Goal: Transaction & Acquisition: Subscribe to service/newsletter

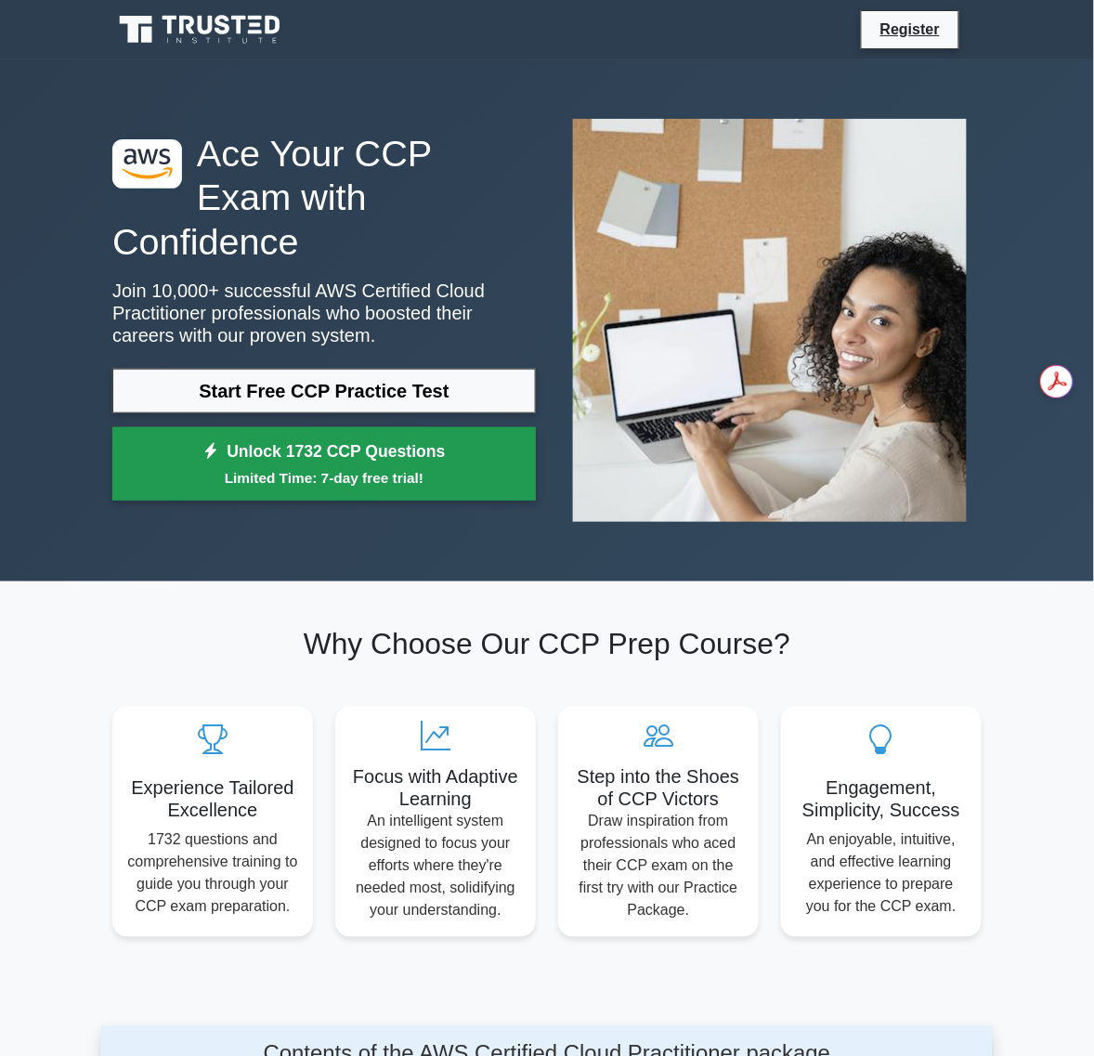
click at [304, 428] on link "Unlock 1732 CCP Questions Limited Time: 7-day free trial!" at bounding box center [323, 464] width 423 height 74
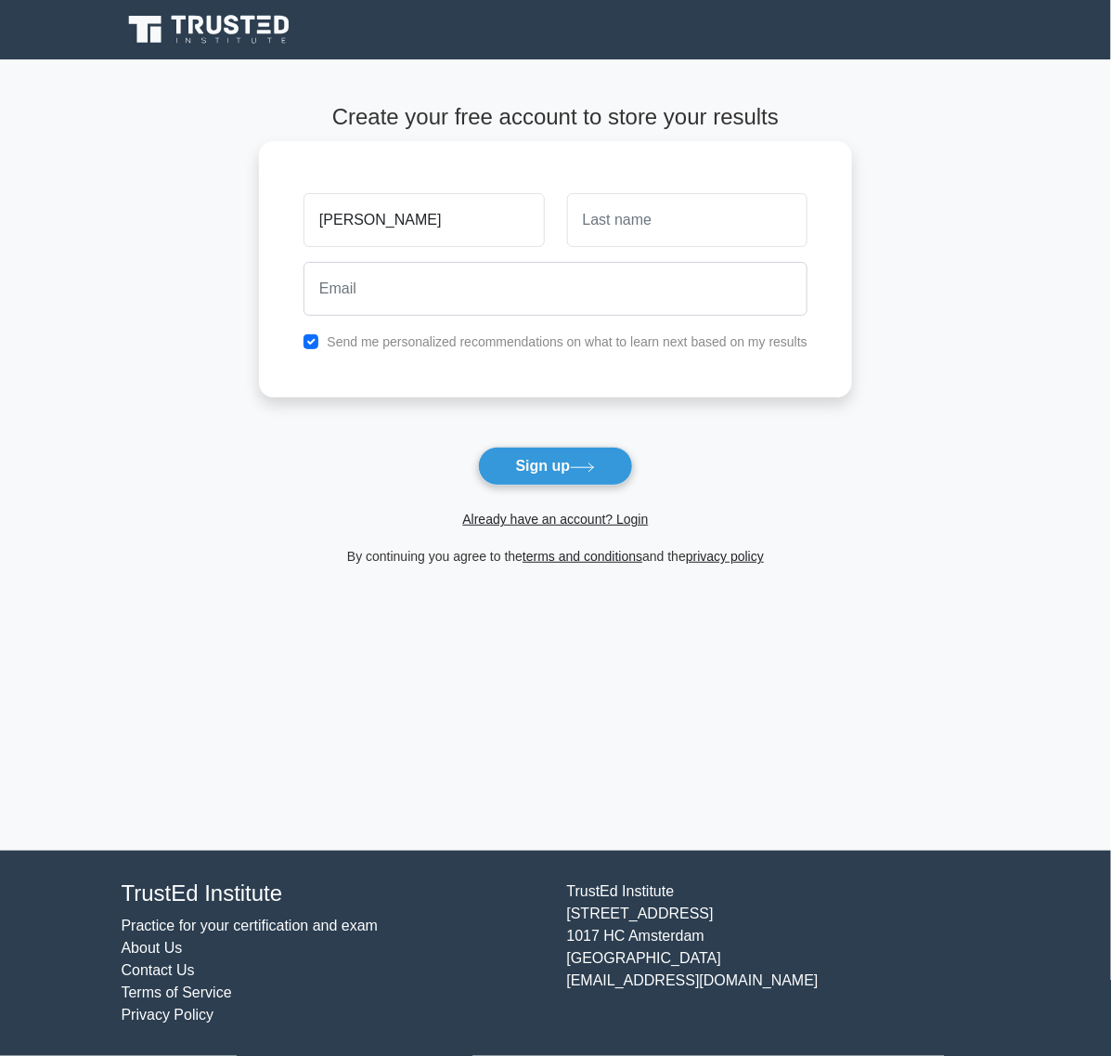
type input "[PERSON_NAME]"
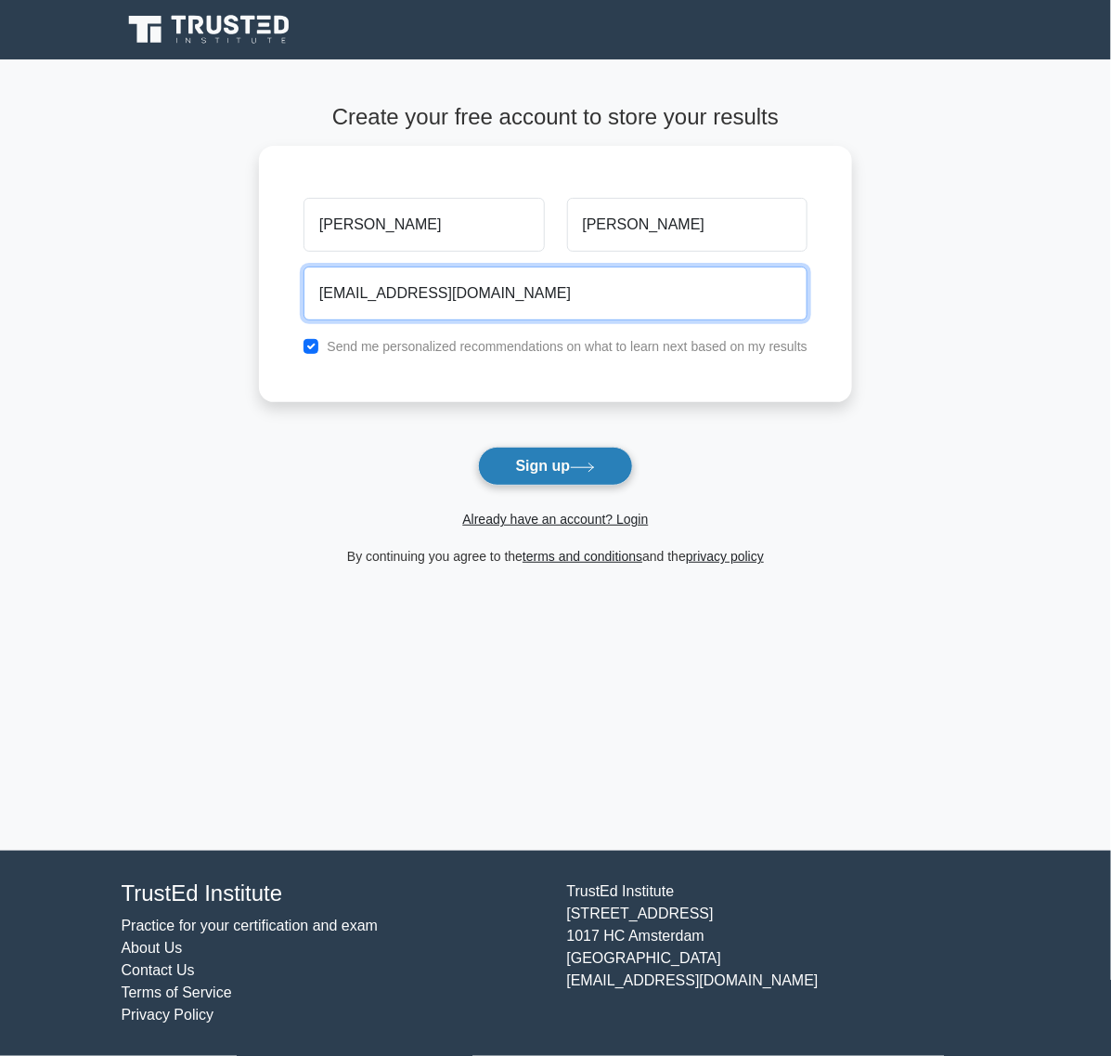
type input "micorreolag@pm.me"
click at [541, 466] on button "Sign up" at bounding box center [556, 466] width 156 height 39
